Goal: Transaction & Acquisition: Purchase product/service

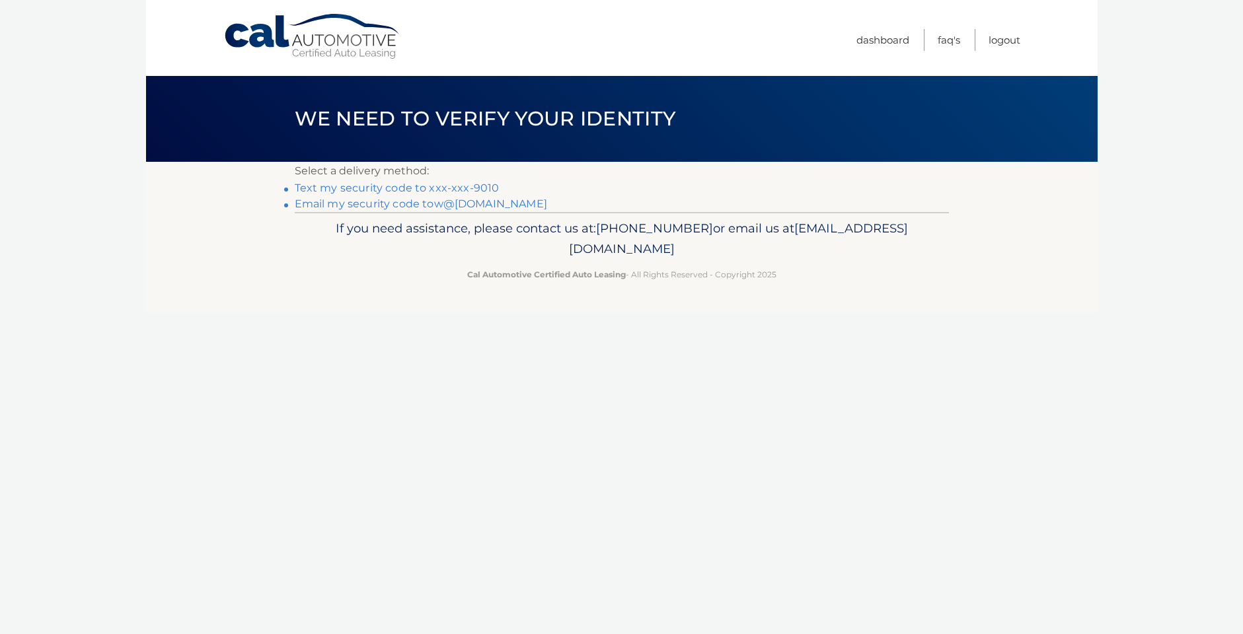
click at [400, 188] on link "Text my security code to xxx-xxx-9010" at bounding box center [397, 188] width 205 height 13
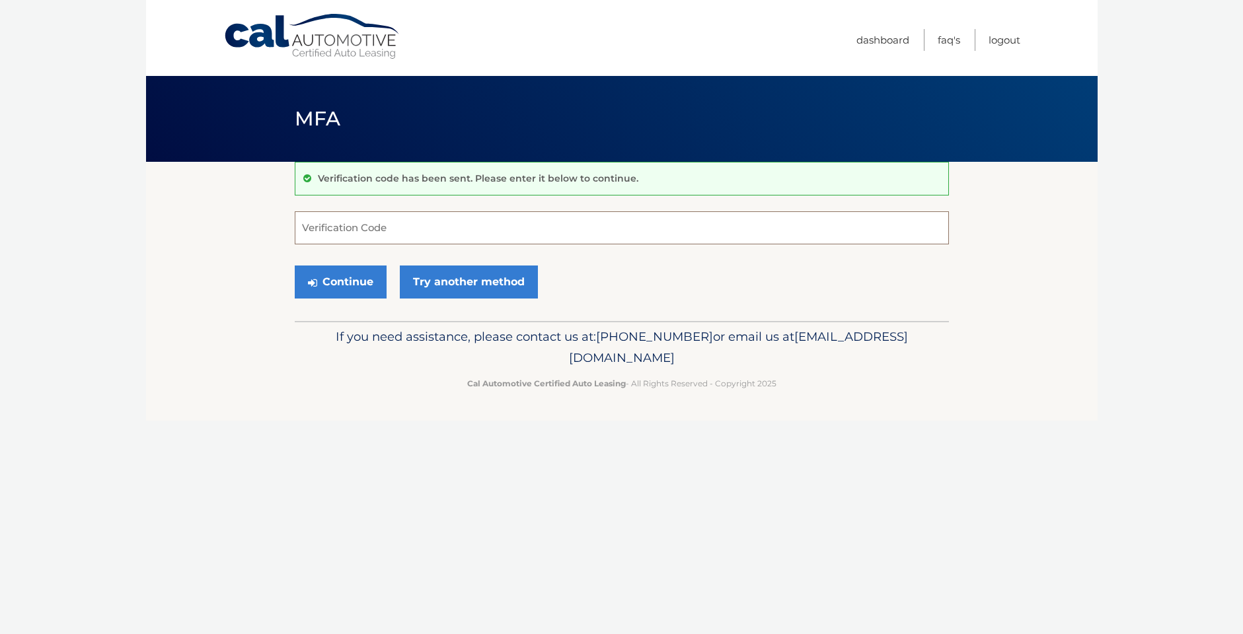
click at [427, 229] on input "Verification Code" at bounding box center [622, 227] width 654 height 33
type input "890309"
click at [339, 287] on button "Continue" at bounding box center [341, 282] width 92 height 33
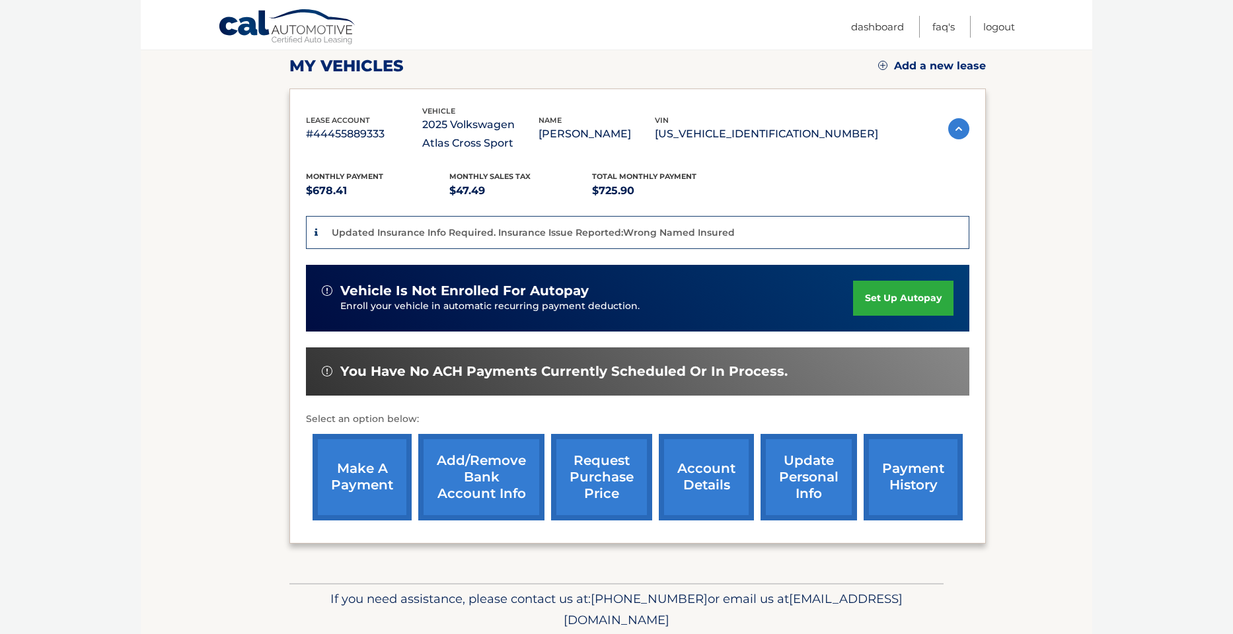
scroll to position [188, 0]
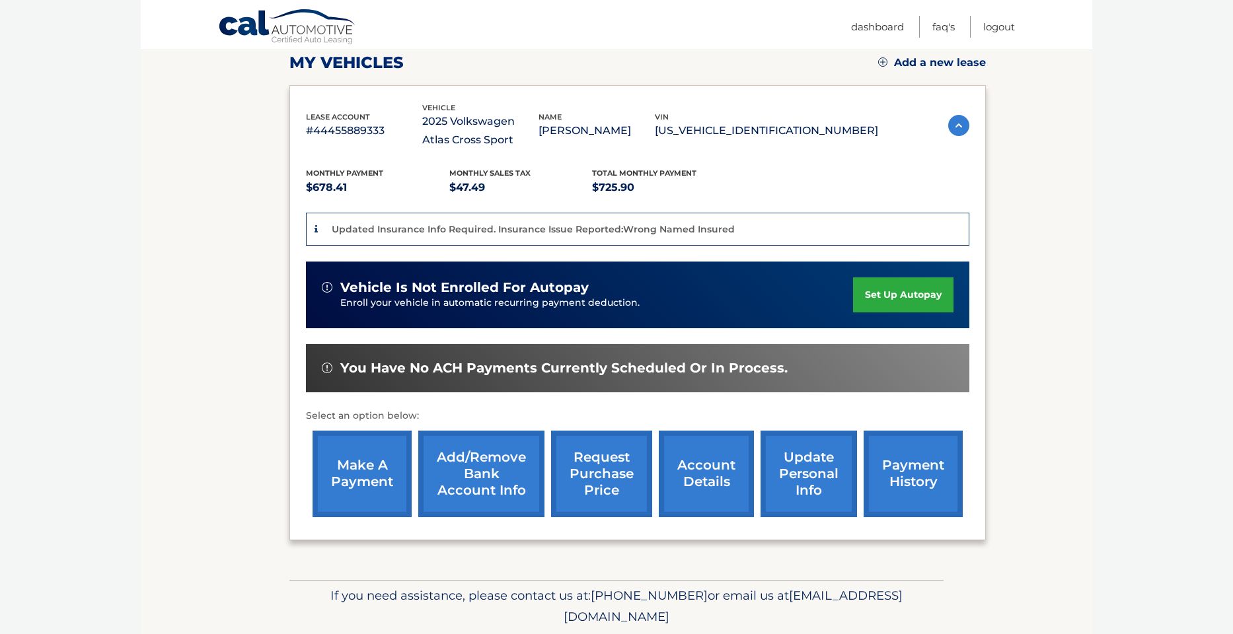
click at [363, 475] on link "make a payment" at bounding box center [362, 474] width 99 height 87
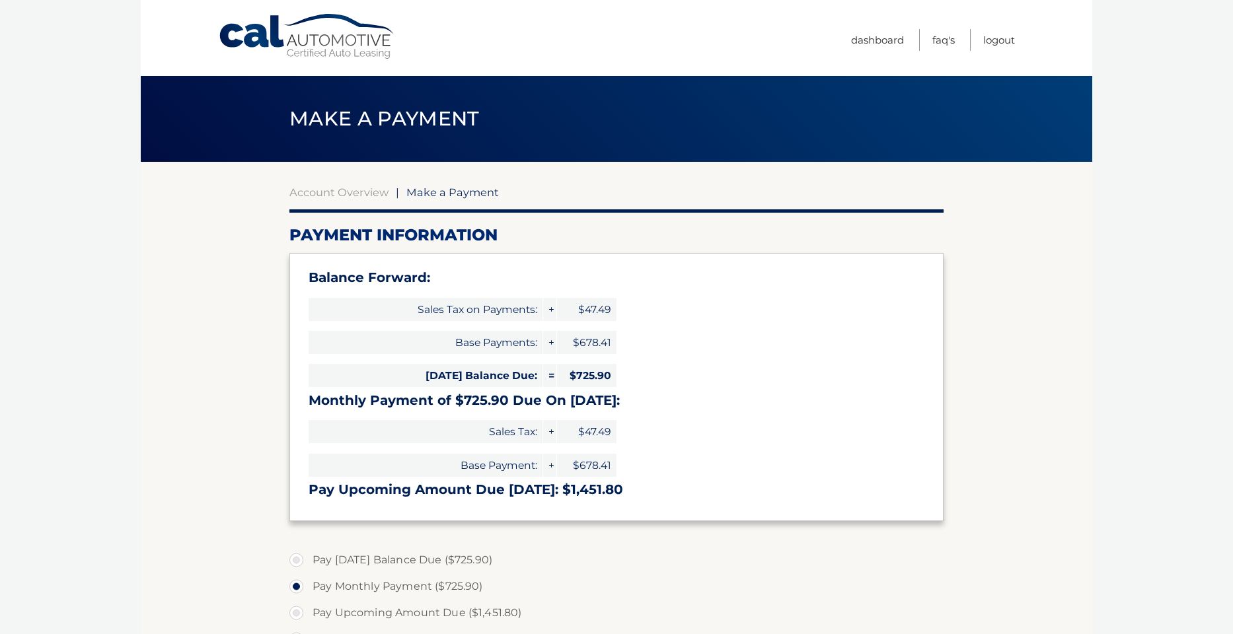
select select "MDdiZWUyYjAtYmIzNy00OTRhLThhNWMtN2NjNjg0MGUzYjc2"
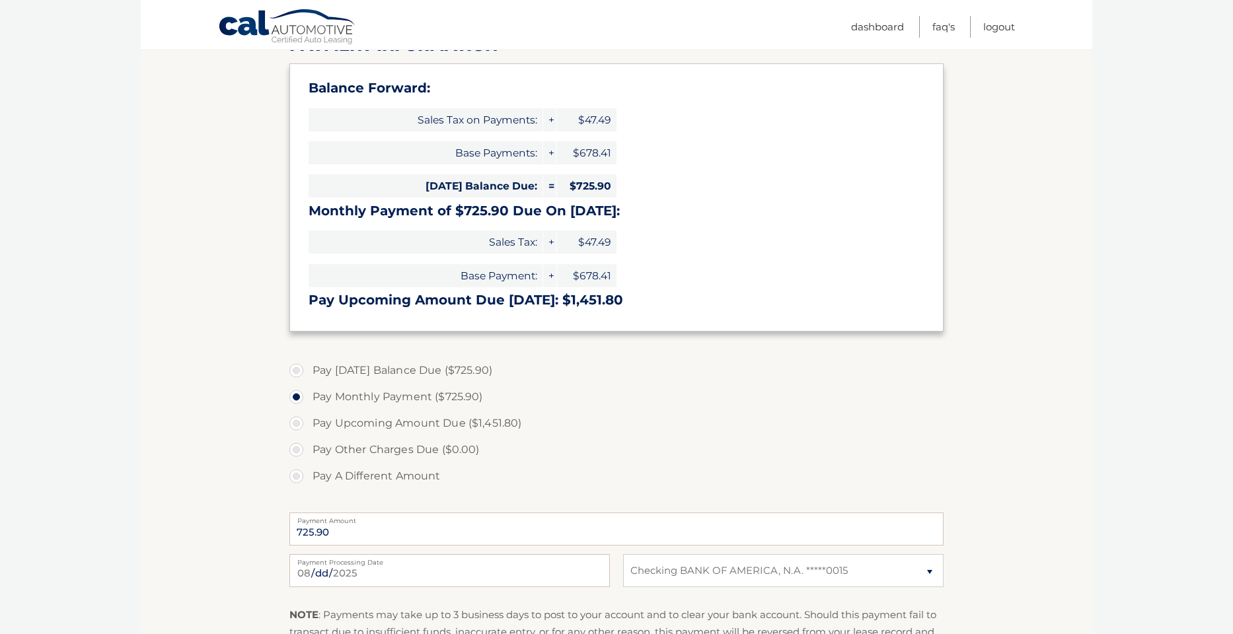
scroll to position [194, 0]
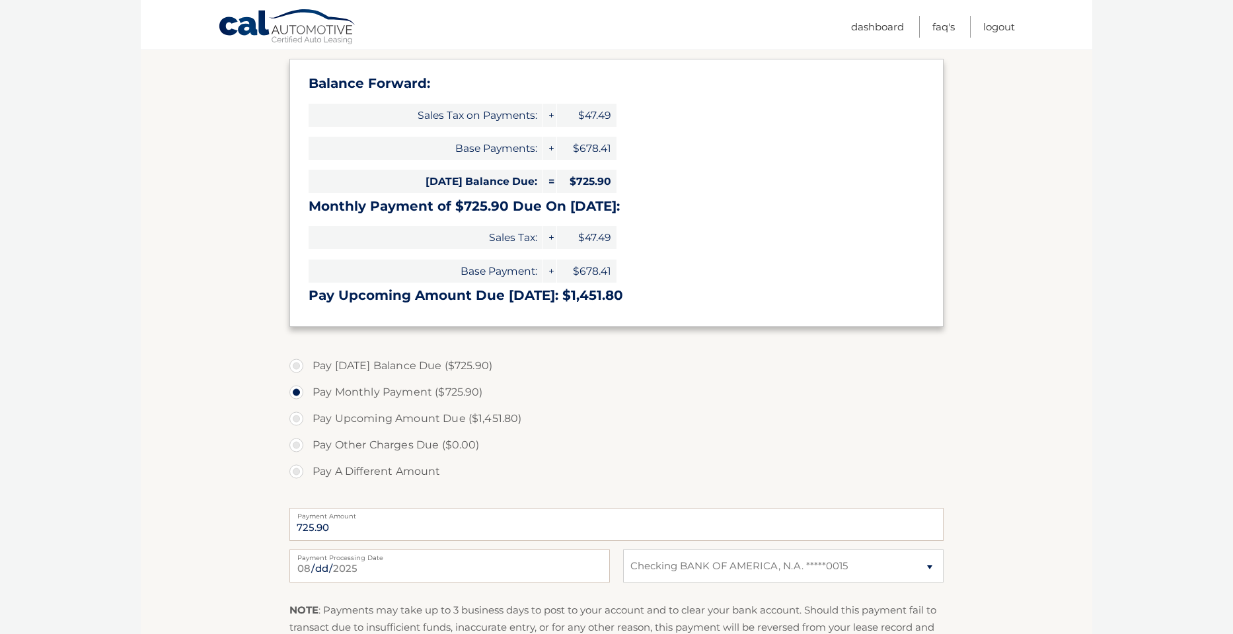
click at [297, 365] on label "Pay Today's Balance Due ($725.90)" at bounding box center [616, 366] width 654 height 26
click at [297, 365] on input "Pay Today's Balance Due ($725.90)" at bounding box center [301, 363] width 13 height 21
radio input "true"
click at [293, 394] on label "Pay Monthly Payment ($725.90)" at bounding box center [616, 392] width 654 height 26
click at [295, 394] on input "Pay Monthly Payment ($725.90)" at bounding box center [301, 389] width 13 height 21
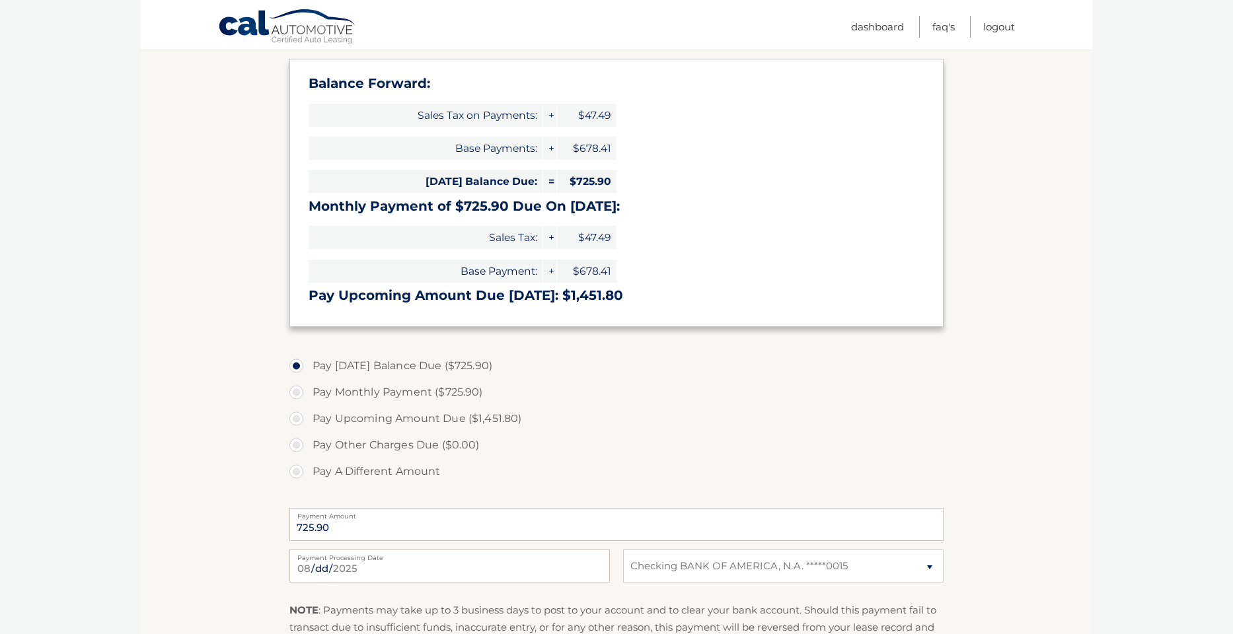
radio input "true"
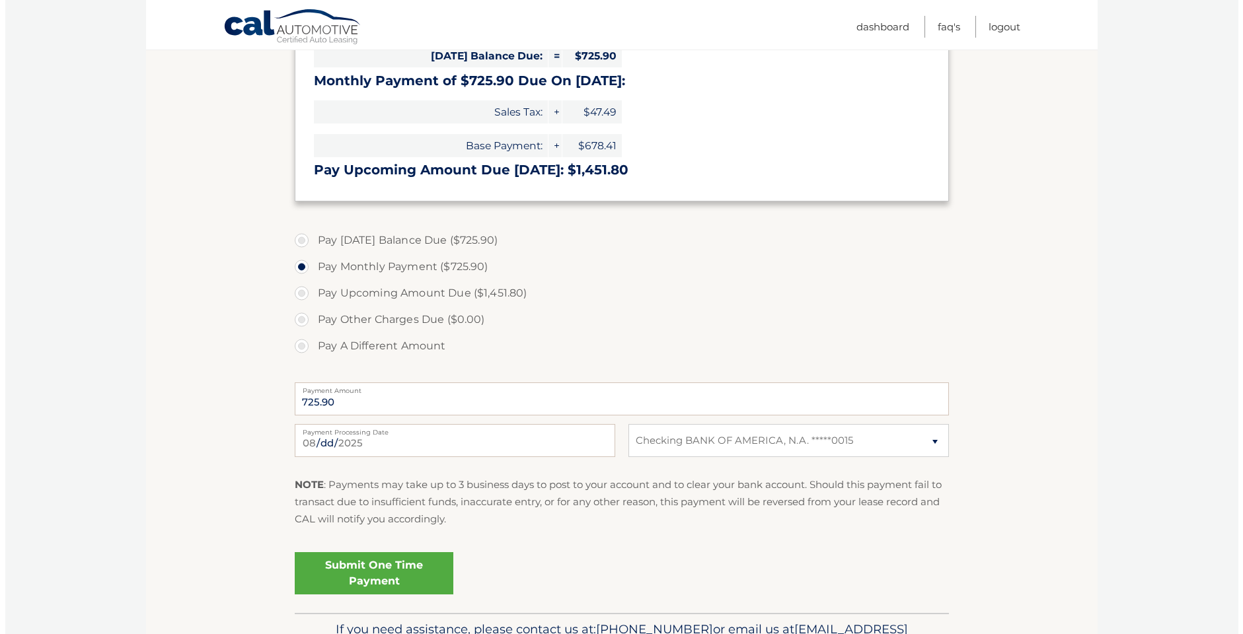
scroll to position [320, 0]
click at [388, 578] on link "Submit One Time Payment" at bounding box center [368, 573] width 159 height 42
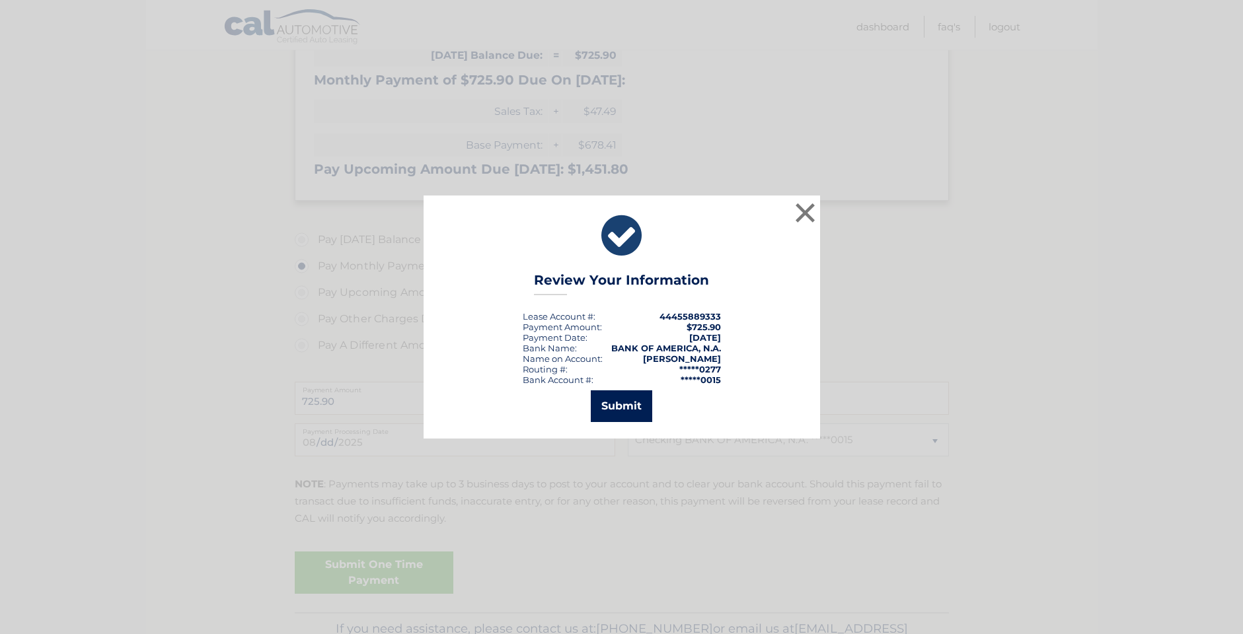
click at [614, 410] on button "Submit" at bounding box center [621, 406] width 61 height 32
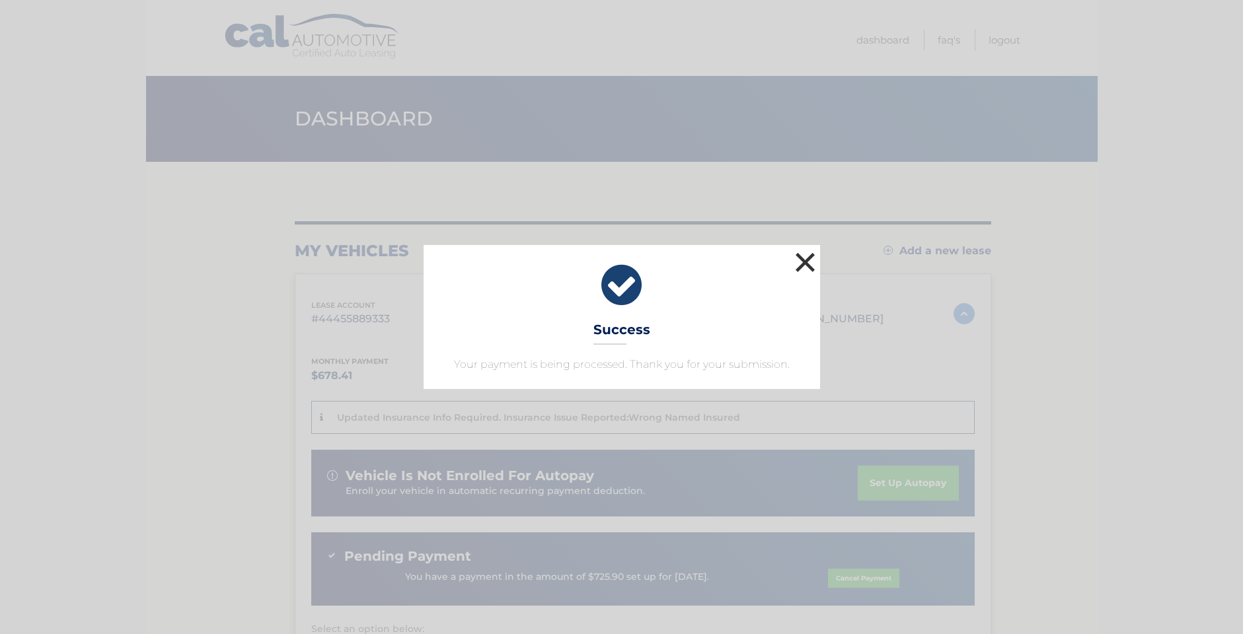
click at [807, 254] on button "×" at bounding box center [805, 262] width 26 height 26
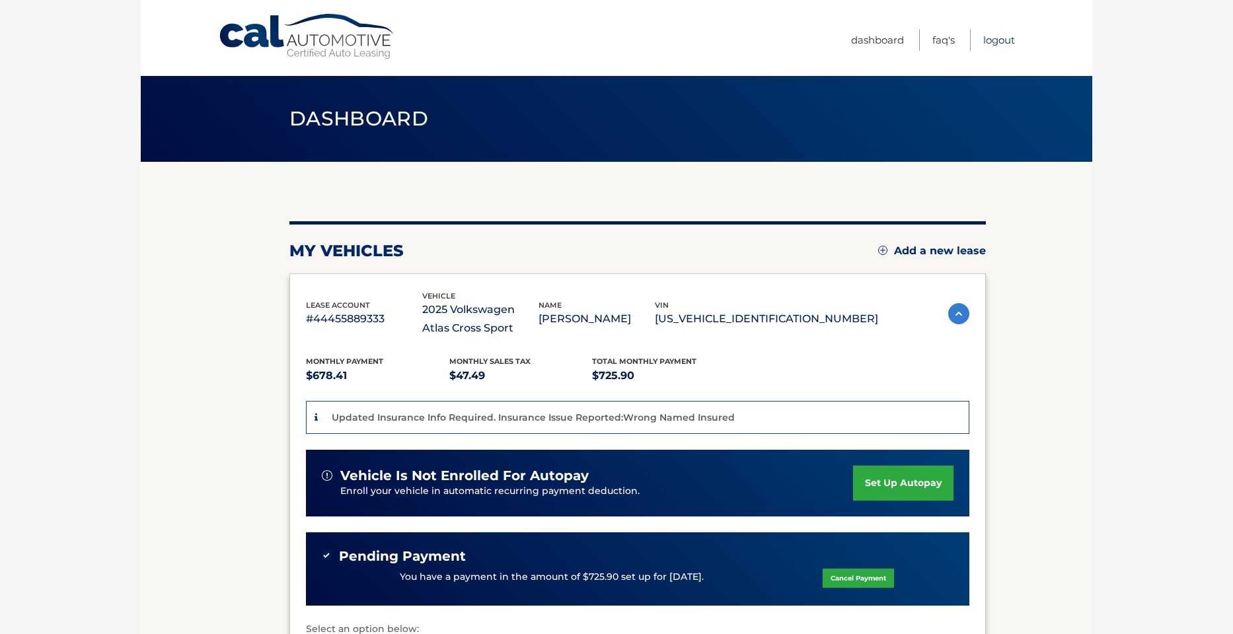
click at [994, 42] on link "Logout" at bounding box center [999, 40] width 32 height 22
